Goal: Task Accomplishment & Management: Check status

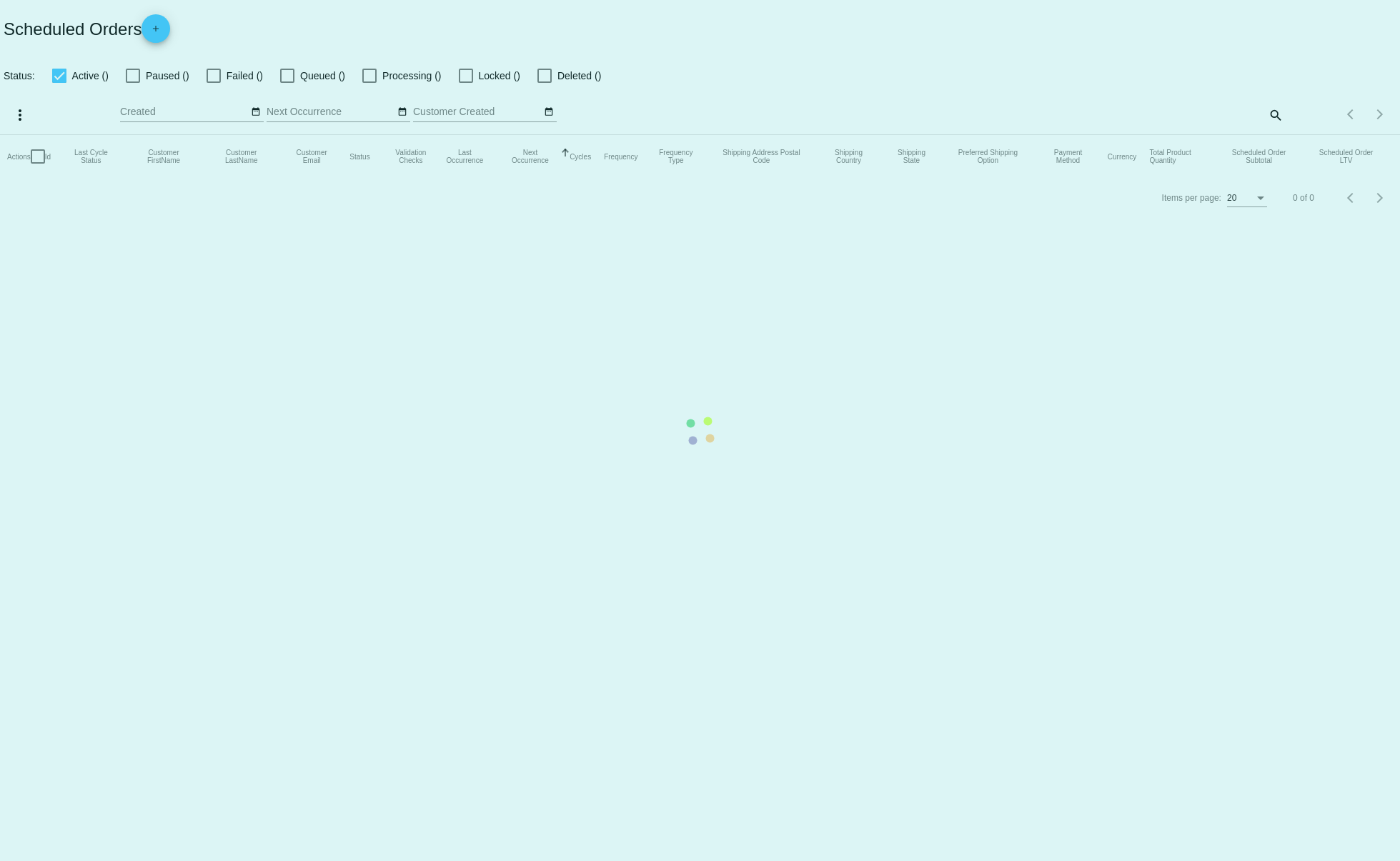
checkbox input "true"
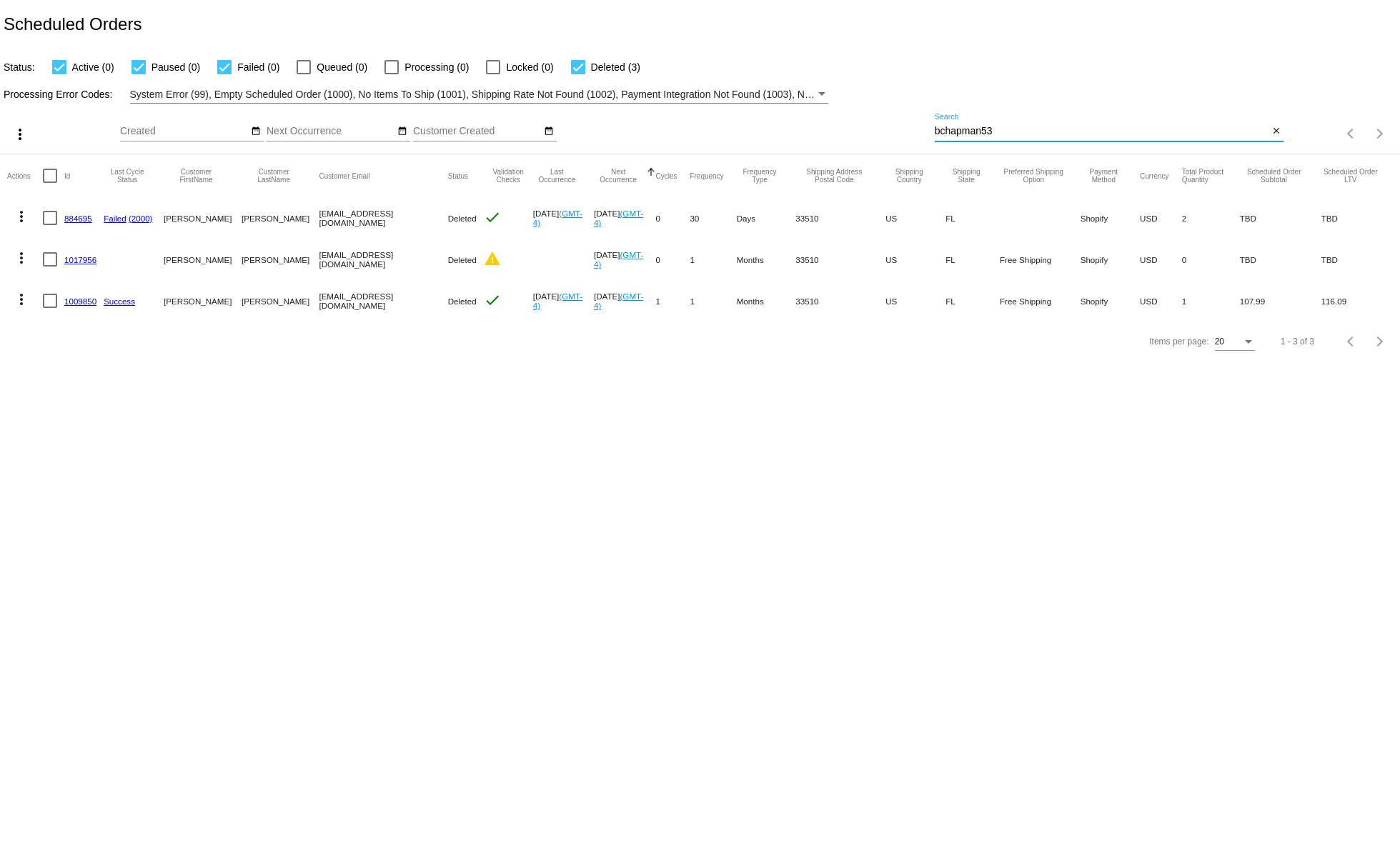
click at [985, 131] on input "bchapman53" at bounding box center [1102, 132] width 335 height 12
paste input "debbiecisneros@cox.net"
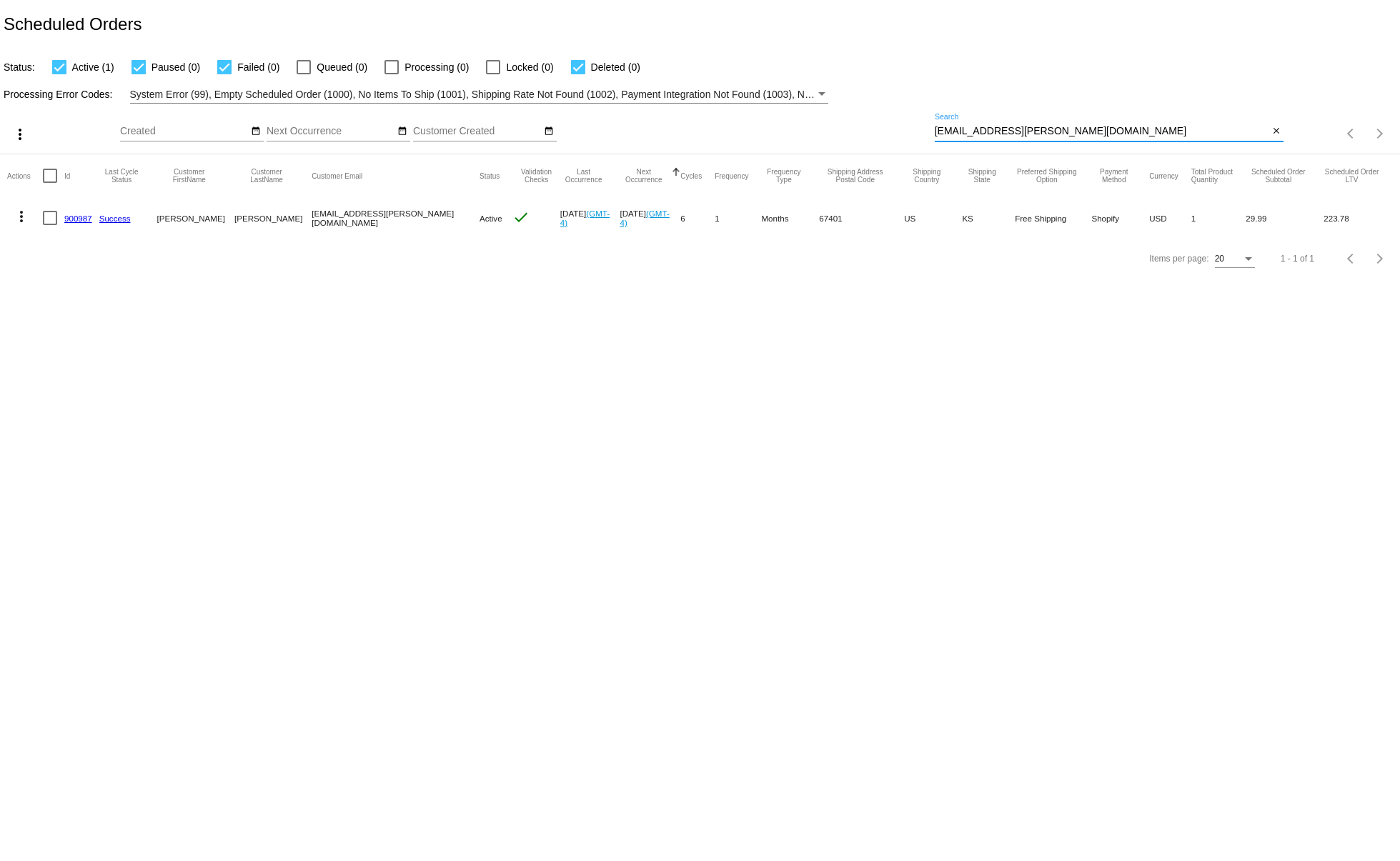
type input "debbiecisneros@cox.net"
click at [112, 217] on link "Success" at bounding box center [115, 218] width 31 height 9
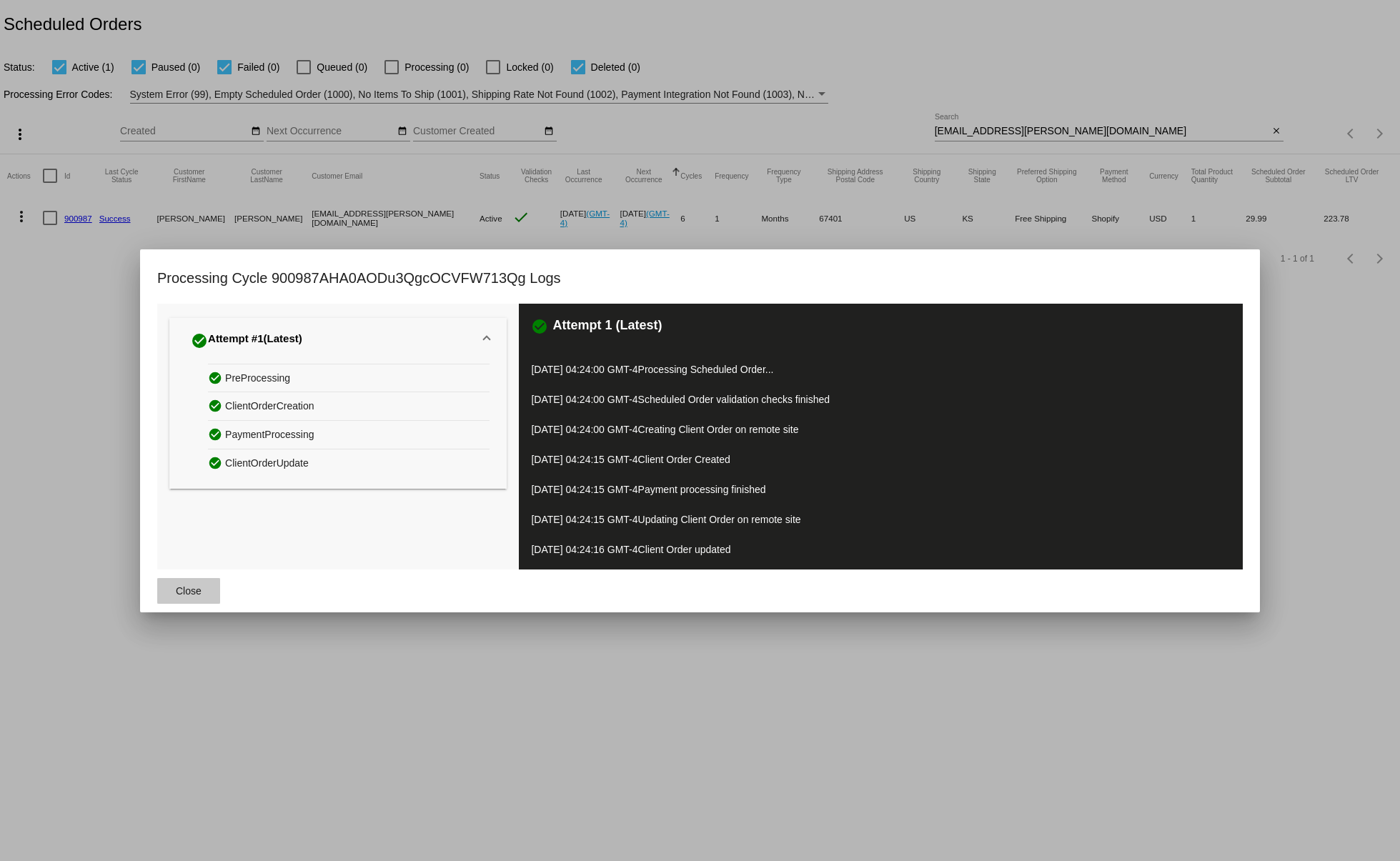
click at [201, 588] on span "Close" at bounding box center [188, 591] width 25 height 12
